Goal: Obtain resource: Download file/media

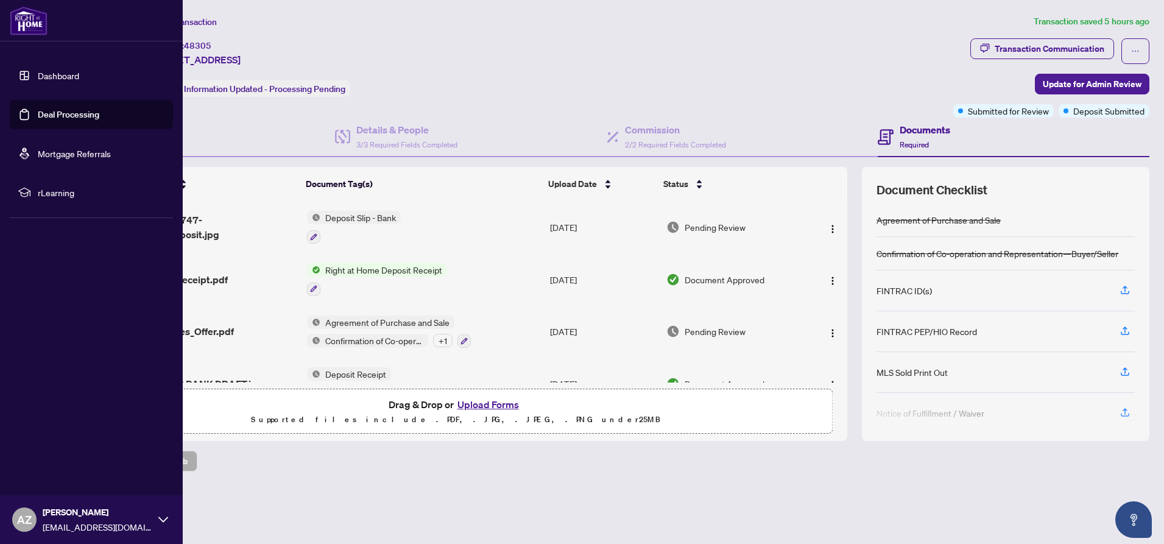
click at [46, 74] on link "Dashboard" at bounding box center [58, 75] width 41 height 11
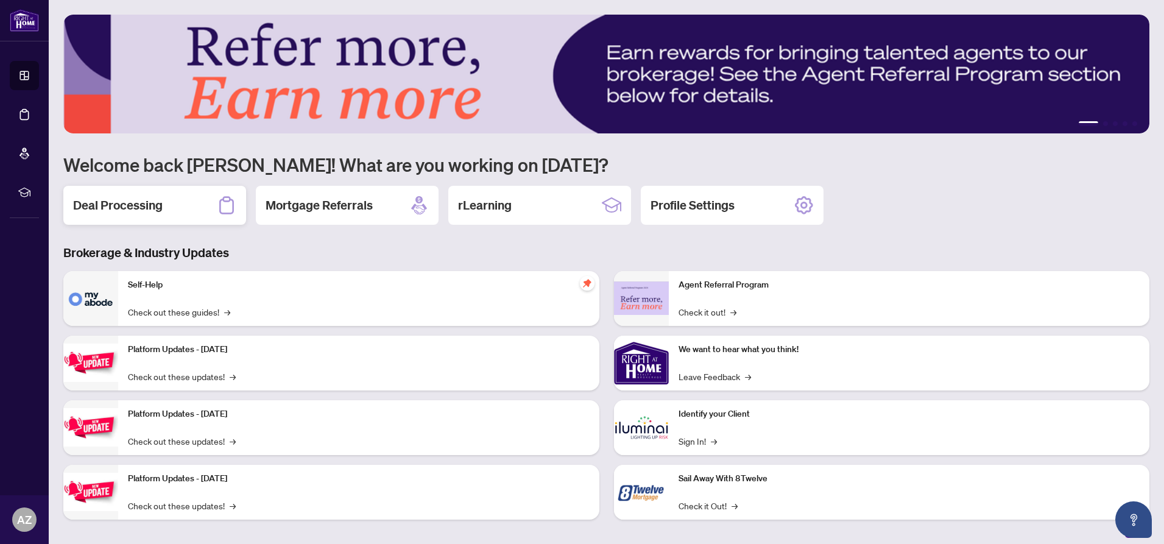
click at [153, 208] on h2 "Deal Processing" at bounding box center [118, 205] width 90 height 17
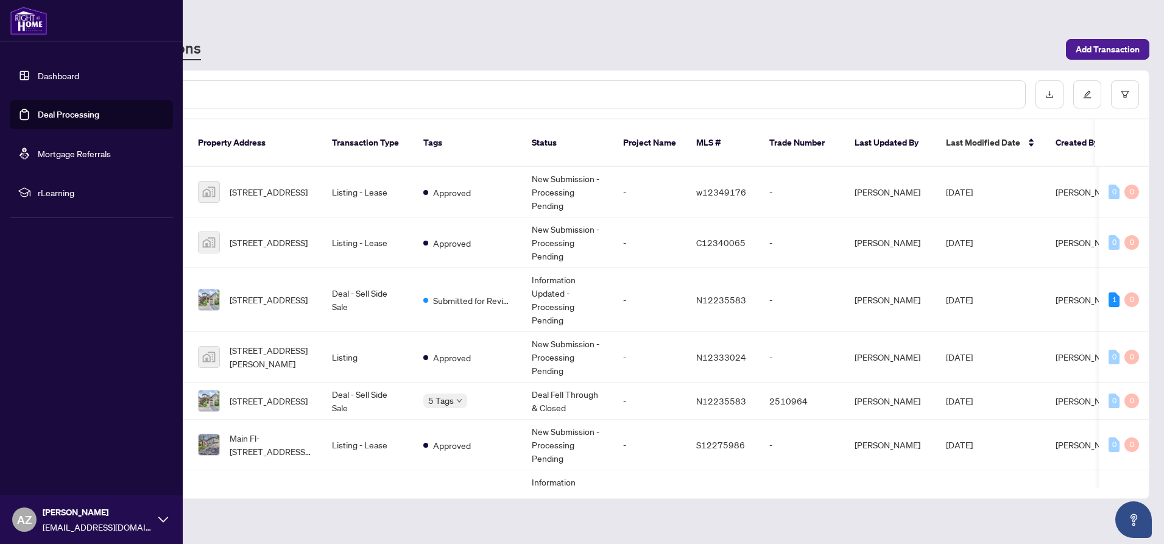
click at [56, 79] on link "Dashboard" at bounding box center [58, 75] width 41 height 11
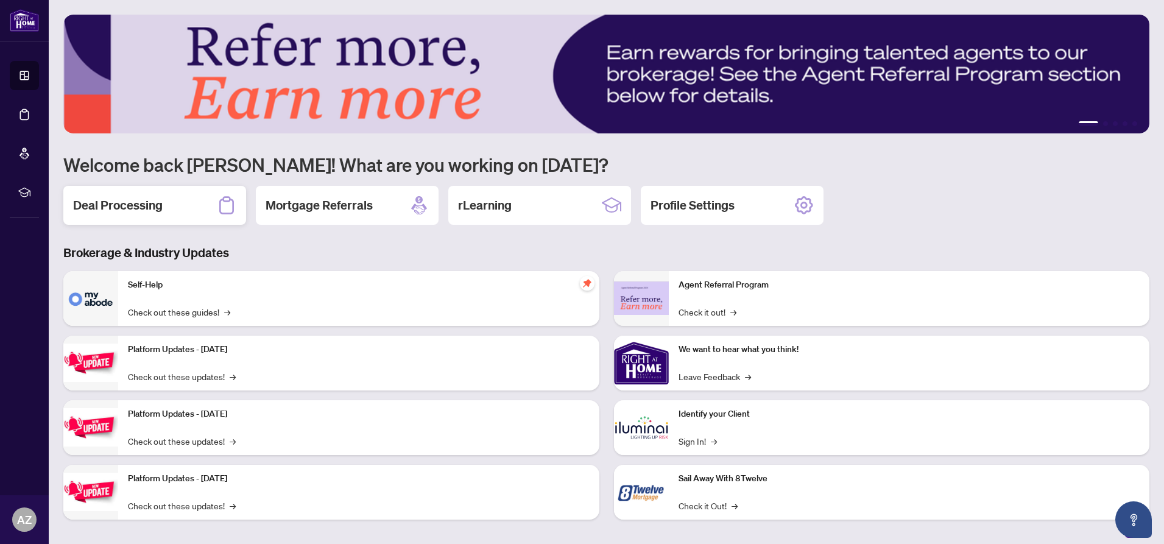
click at [196, 201] on div "Deal Processing" at bounding box center [154, 205] width 183 height 39
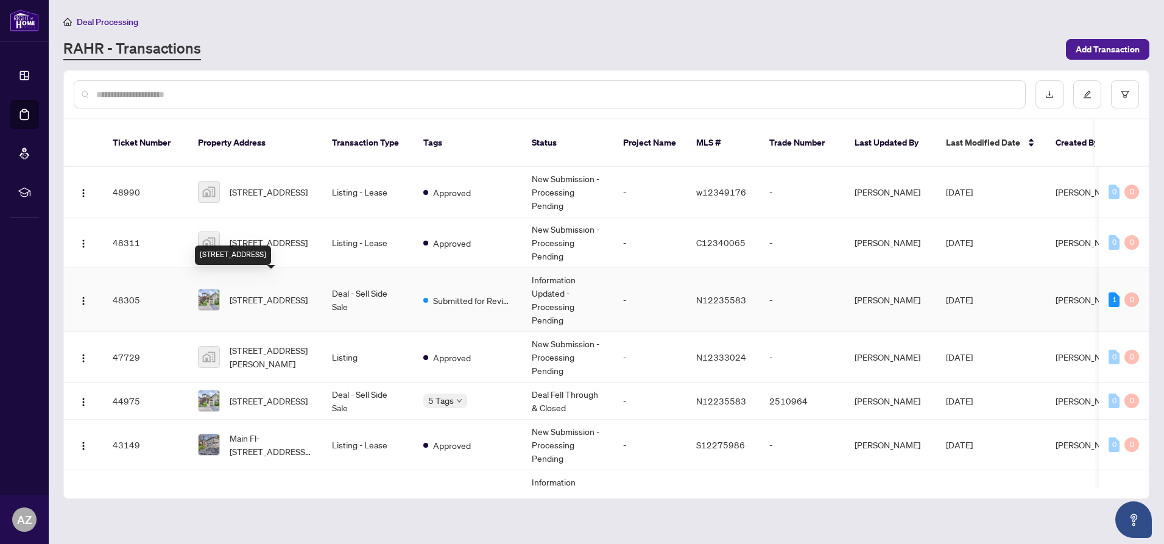
click at [259, 293] on span "[STREET_ADDRESS]" at bounding box center [269, 299] width 78 height 13
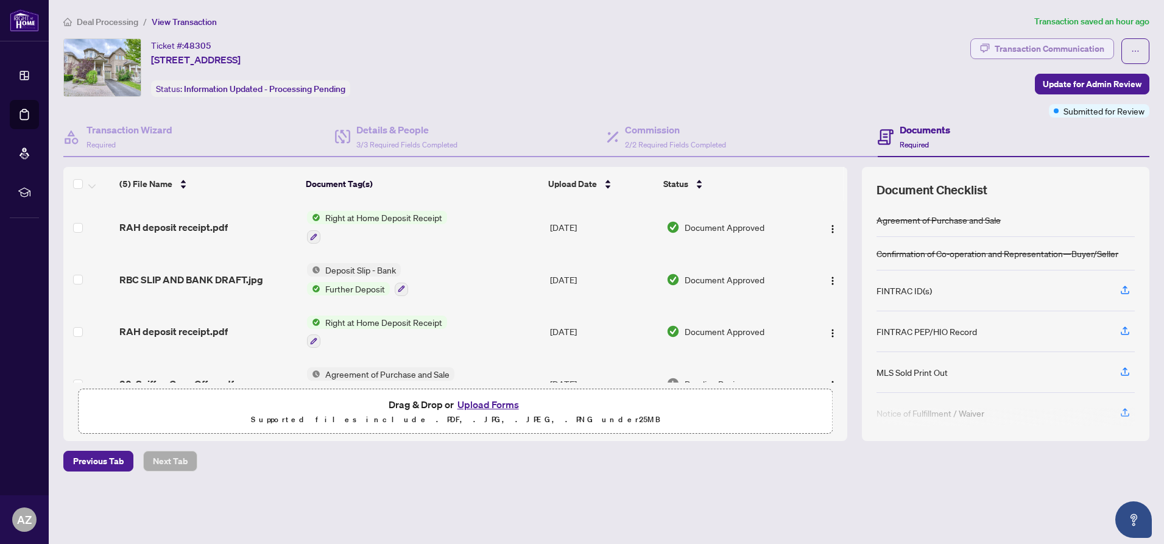
click at [1040, 49] on div "Transaction Communication" at bounding box center [1050, 48] width 110 height 19
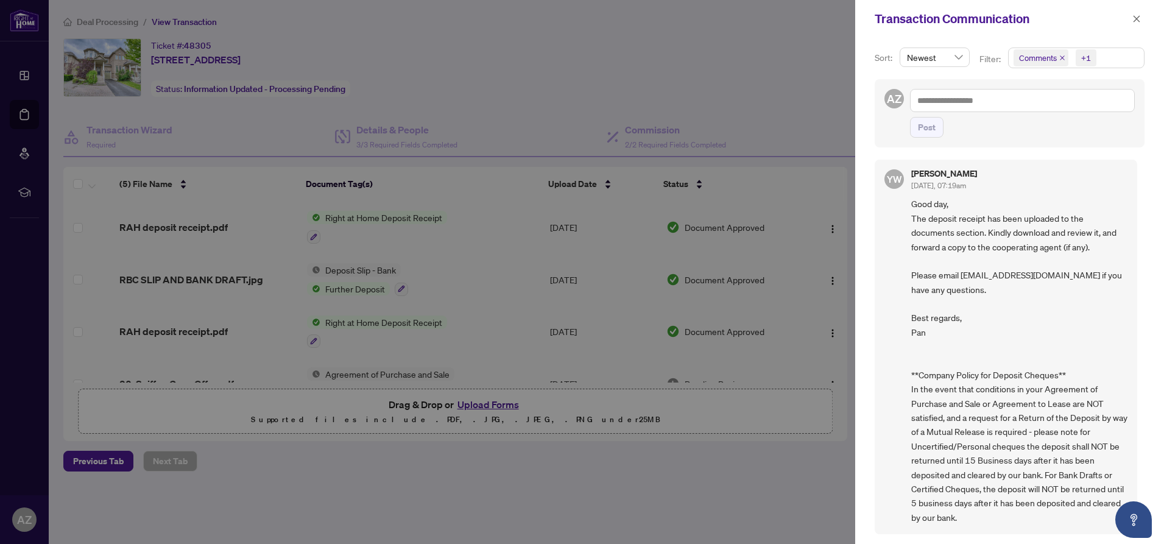
scroll to position [2, 0]
click at [1136, 18] on icon "close" at bounding box center [1136, 19] width 9 height 9
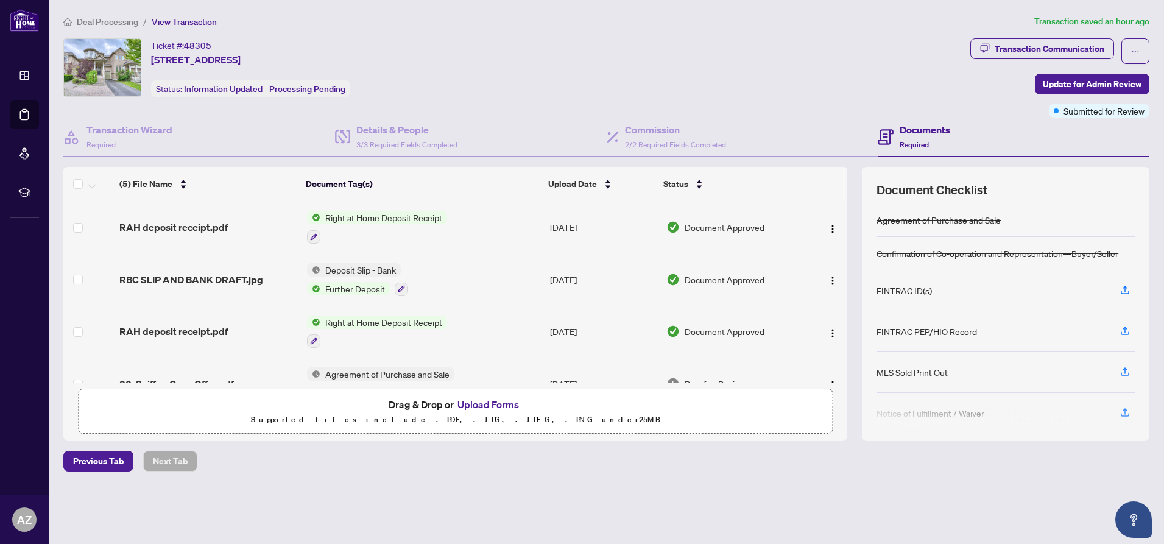
click at [371, 216] on span "Right at Home Deposit Receipt" at bounding box center [383, 217] width 127 height 13
click at [353, 217] on span "Right at Home Deposit Receipt" at bounding box center [383, 217] width 127 height 13
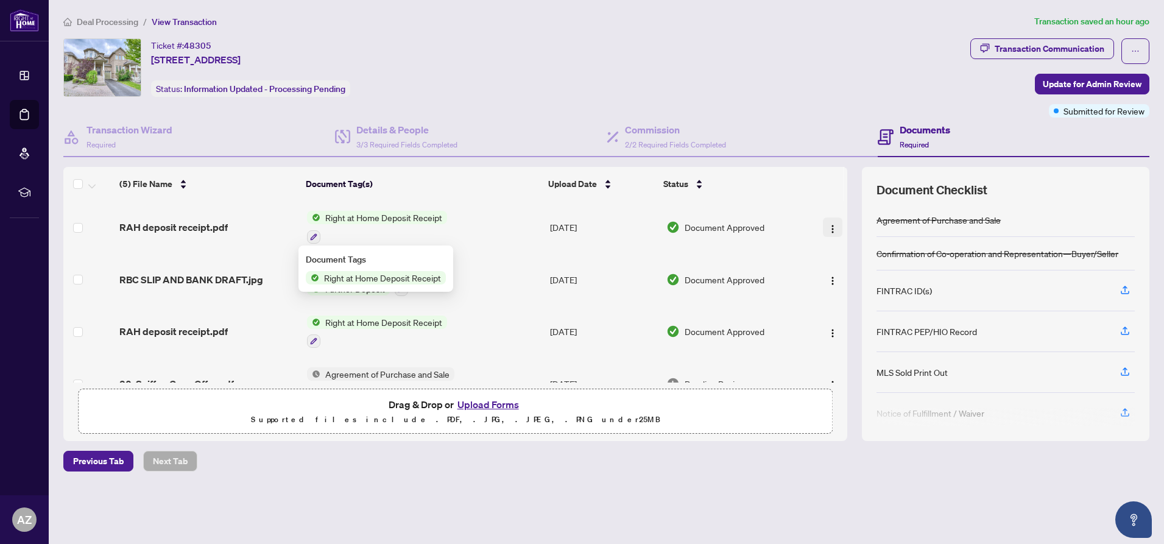
click at [828, 227] on img "button" at bounding box center [833, 229] width 10 height 10
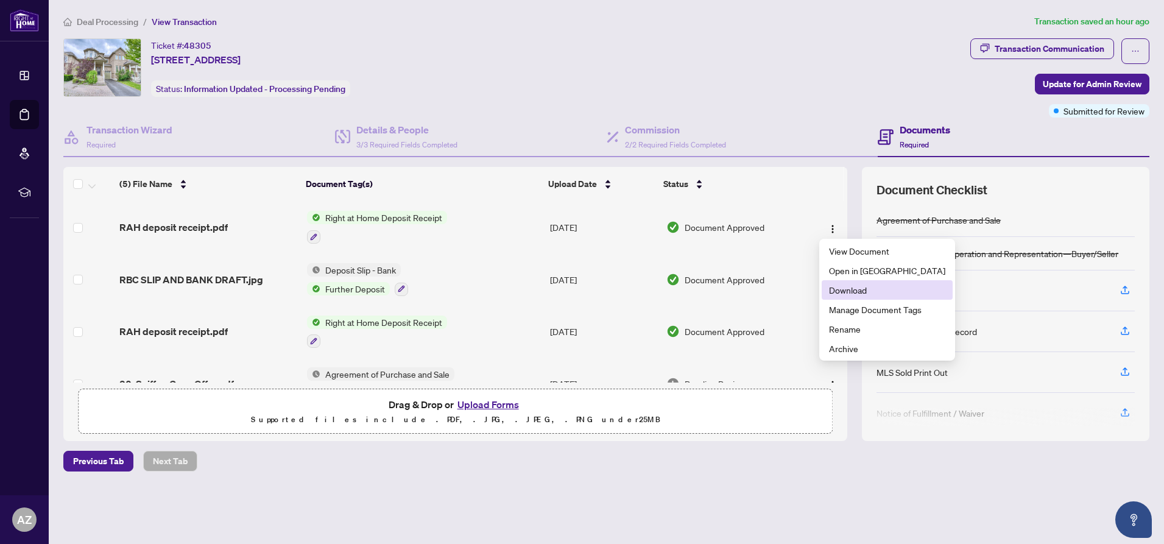
click at [839, 291] on span "Download" at bounding box center [887, 289] width 116 height 13
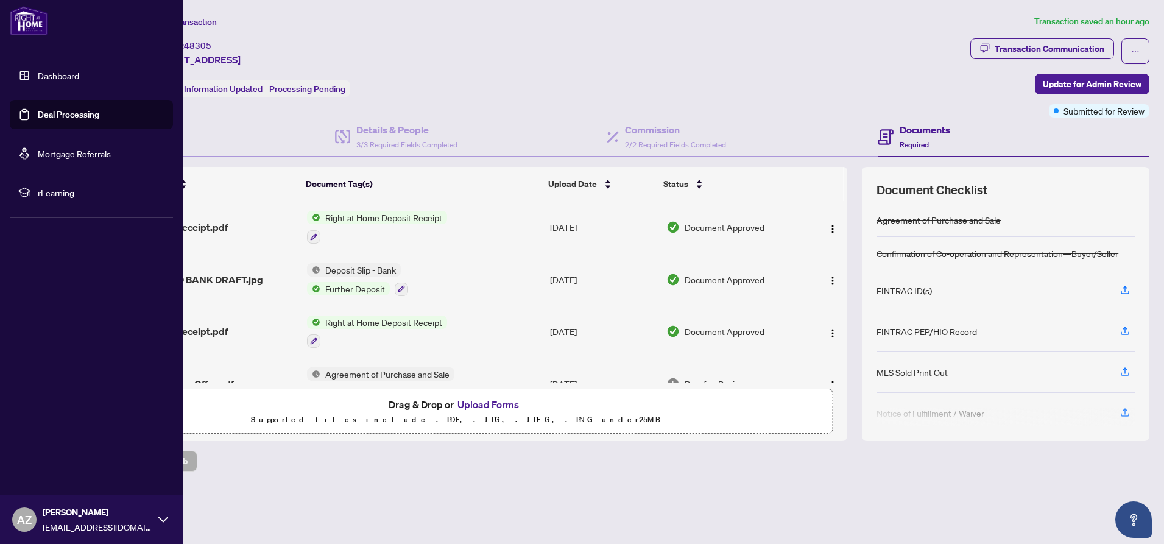
click at [57, 76] on link "Dashboard" at bounding box center [58, 75] width 41 height 11
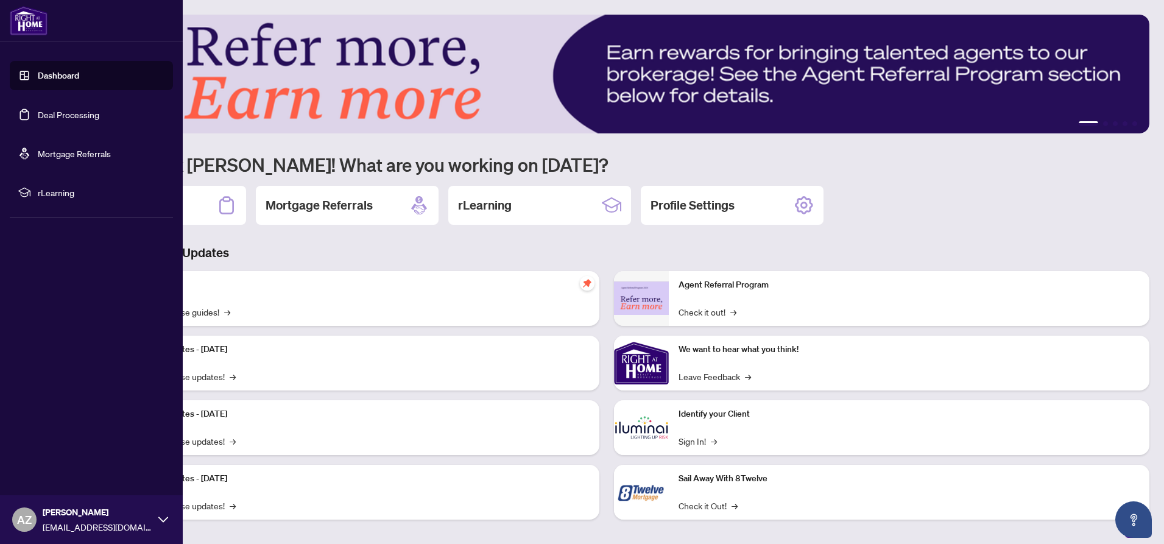
click at [24, 22] on img at bounding box center [29, 20] width 38 height 29
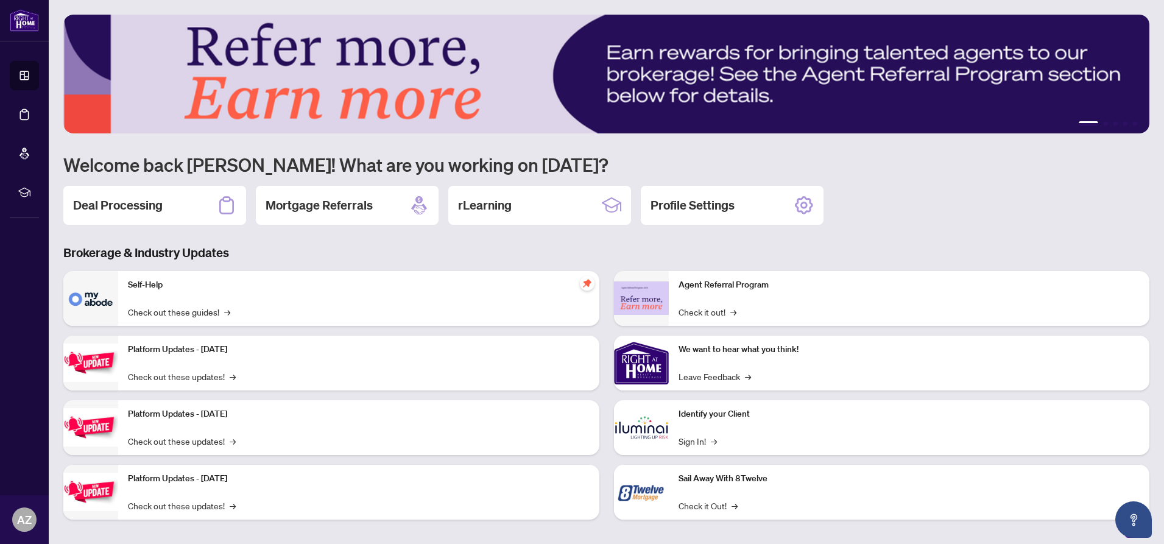
click at [1088, 120] on img at bounding box center [606, 74] width 1086 height 119
click at [1087, 122] on li "1" at bounding box center [1088, 123] width 19 height 5
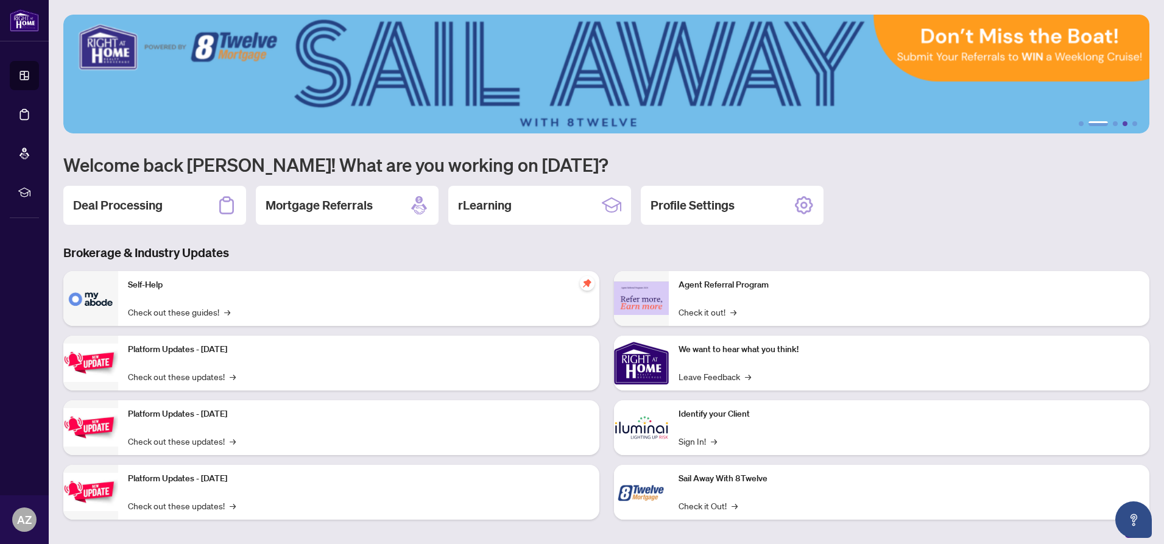
click at [1122, 122] on button "4" at bounding box center [1124, 123] width 5 height 5
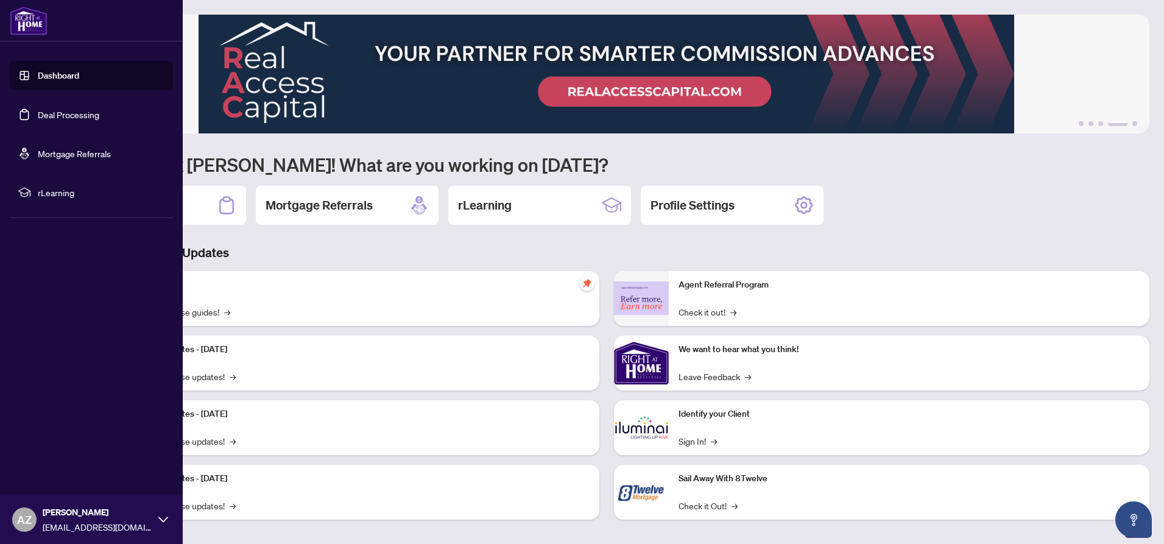
click at [47, 77] on link "Dashboard" at bounding box center [58, 75] width 41 height 11
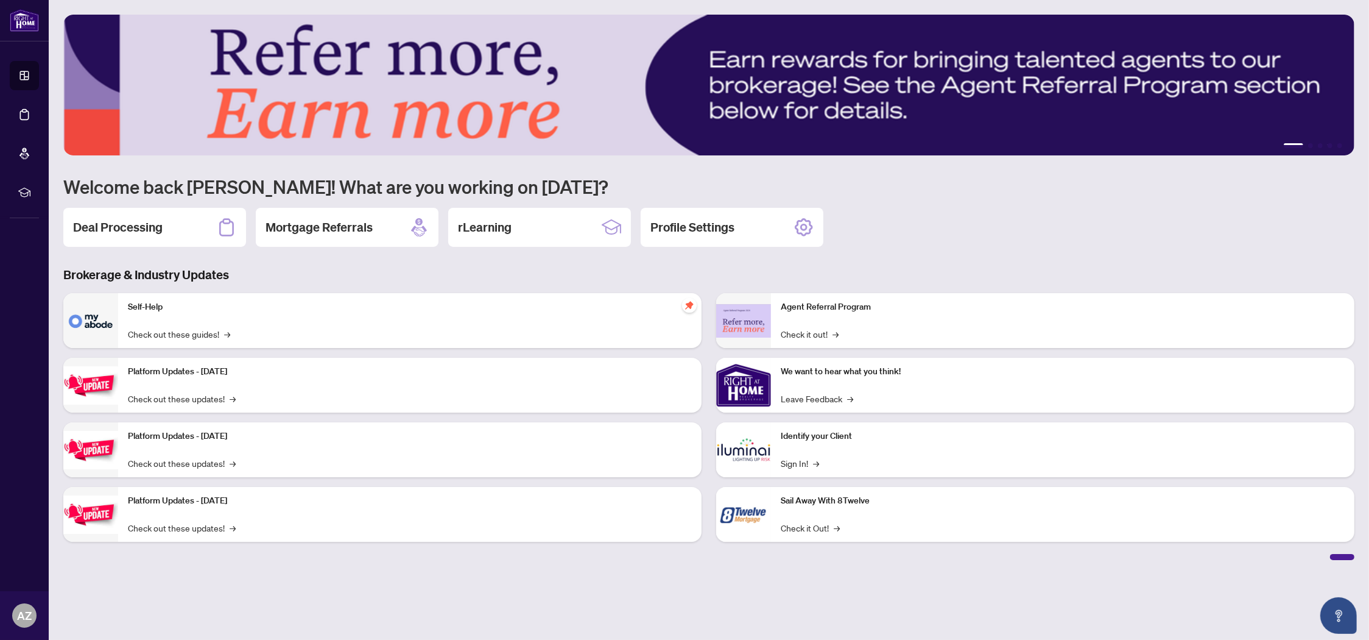
click at [1344, 554] on div at bounding box center [1342, 557] width 24 height 6
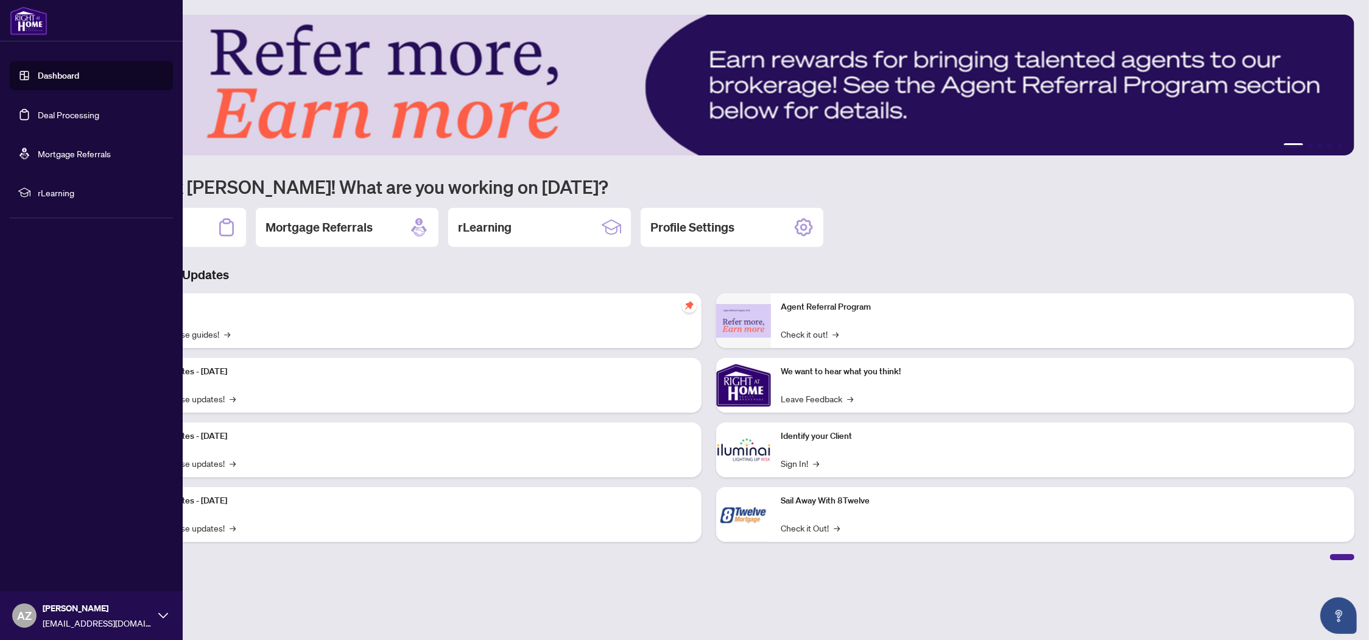
click at [157, 619] on div "AZ [PERSON_NAME] [EMAIL_ADDRESS][DOMAIN_NAME]" at bounding box center [91, 615] width 183 height 49
click at [51, 544] on span "Logout" at bounding box center [48, 542] width 27 height 19
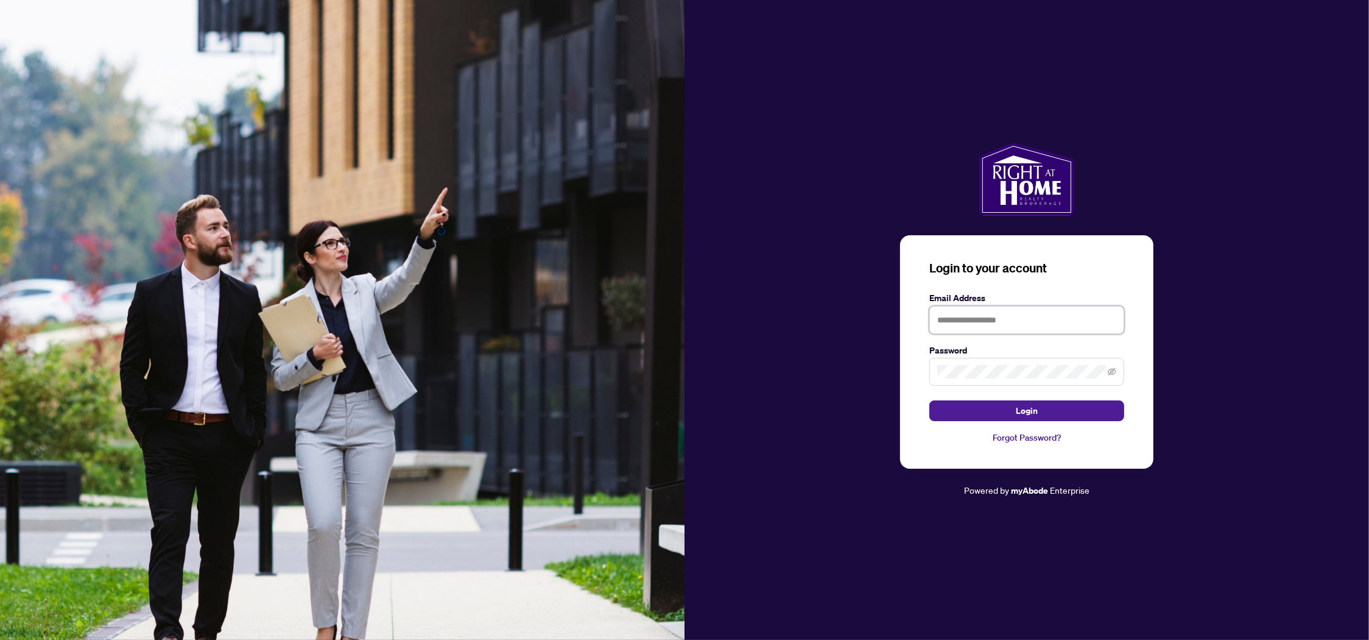
type input "**********"
click at [1018, 411] on span "Login" at bounding box center [1027, 410] width 22 height 19
